Goal: Task Accomplishment & Management: Manage account settings

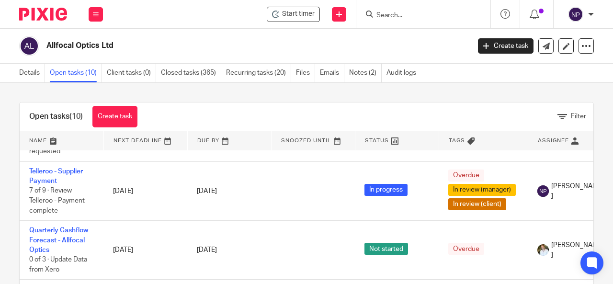
scroll to position [48, 0]
click at [385, 12] on input "Search" at bounding box center [418, 15] width 86 height 9
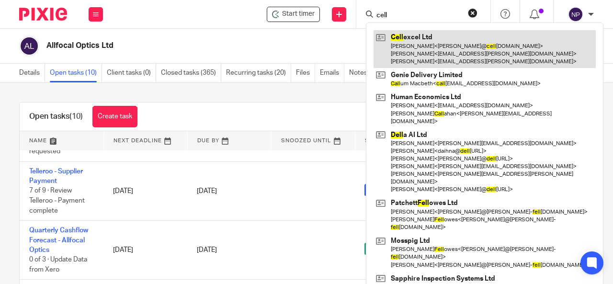
type input "cell"
click at [430, 42] on link at bounding box center [484, 49] width 222 height 38
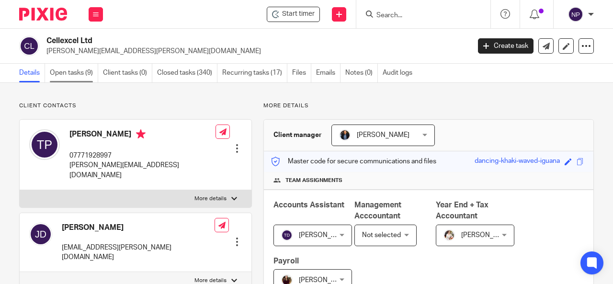
click at [89, 74] on link "Open tasks (9)" at bounding box center [74, 73] width 48 height 19
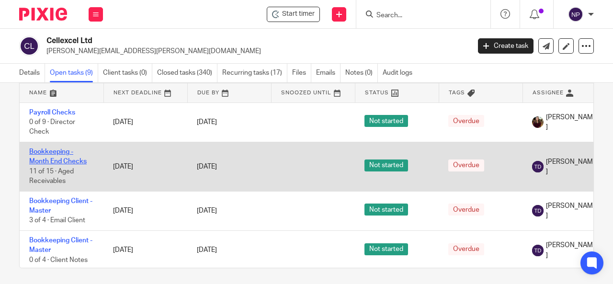
click at [68, 158] on link "Bookkeeping - Month End Checks" at bounding box center [57, 156] width 57 height 16
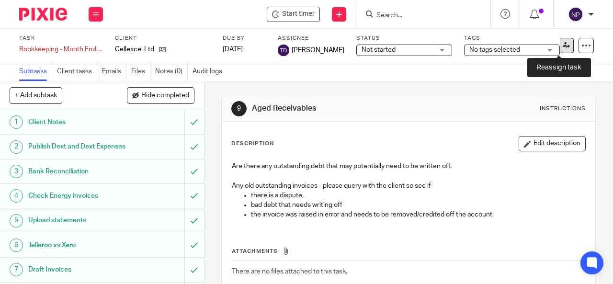
click at [563, 45] on icon at bounding box center [566, 45] width 7 height 7
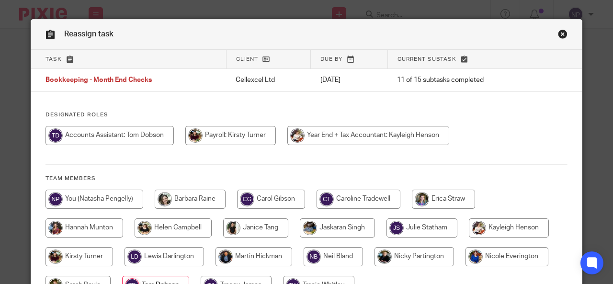
click at [111, 188] on div "Designated Roles Team members" at bounding box center [306, 207] width 551 height 193
click at [113, 192] on input "radio" at bounding box center [94, 199] width 98 height 19
radio input "true"
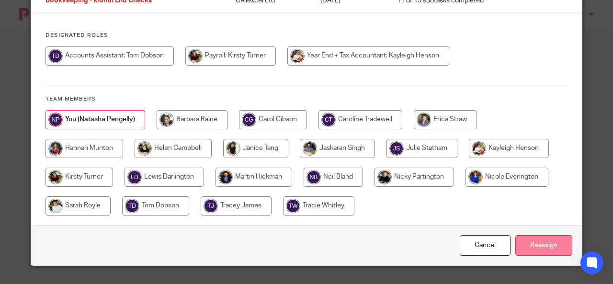
click at [558, 250] on input "Reassign" at bounding box center [543, 245] width 57 height 21
